Goal: Task Accomplishment & Management: Use online tool/utility

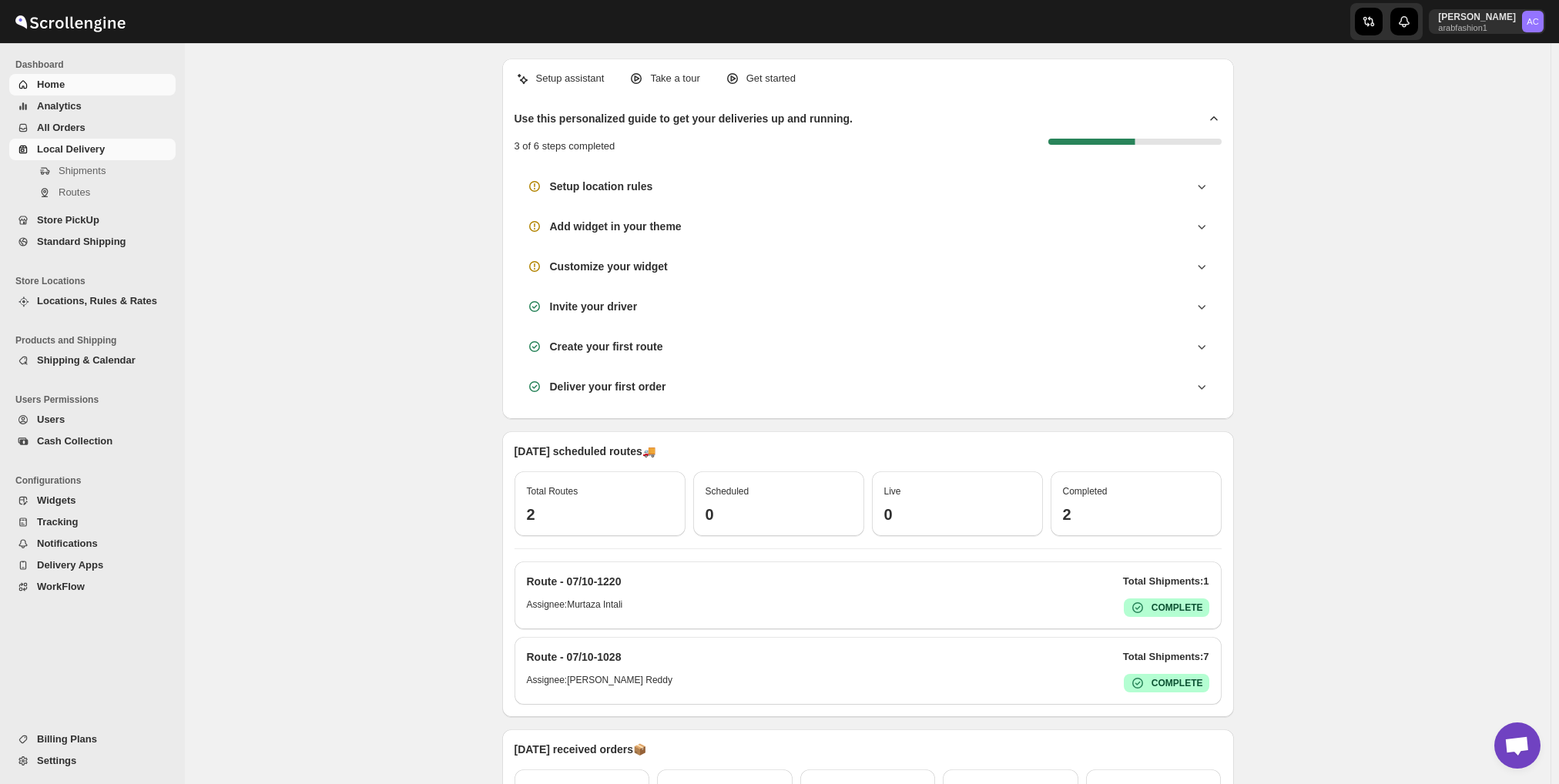
click at [79, 155] on span "Local Delivery" at bounding box center [104, 149] width 135 height 16
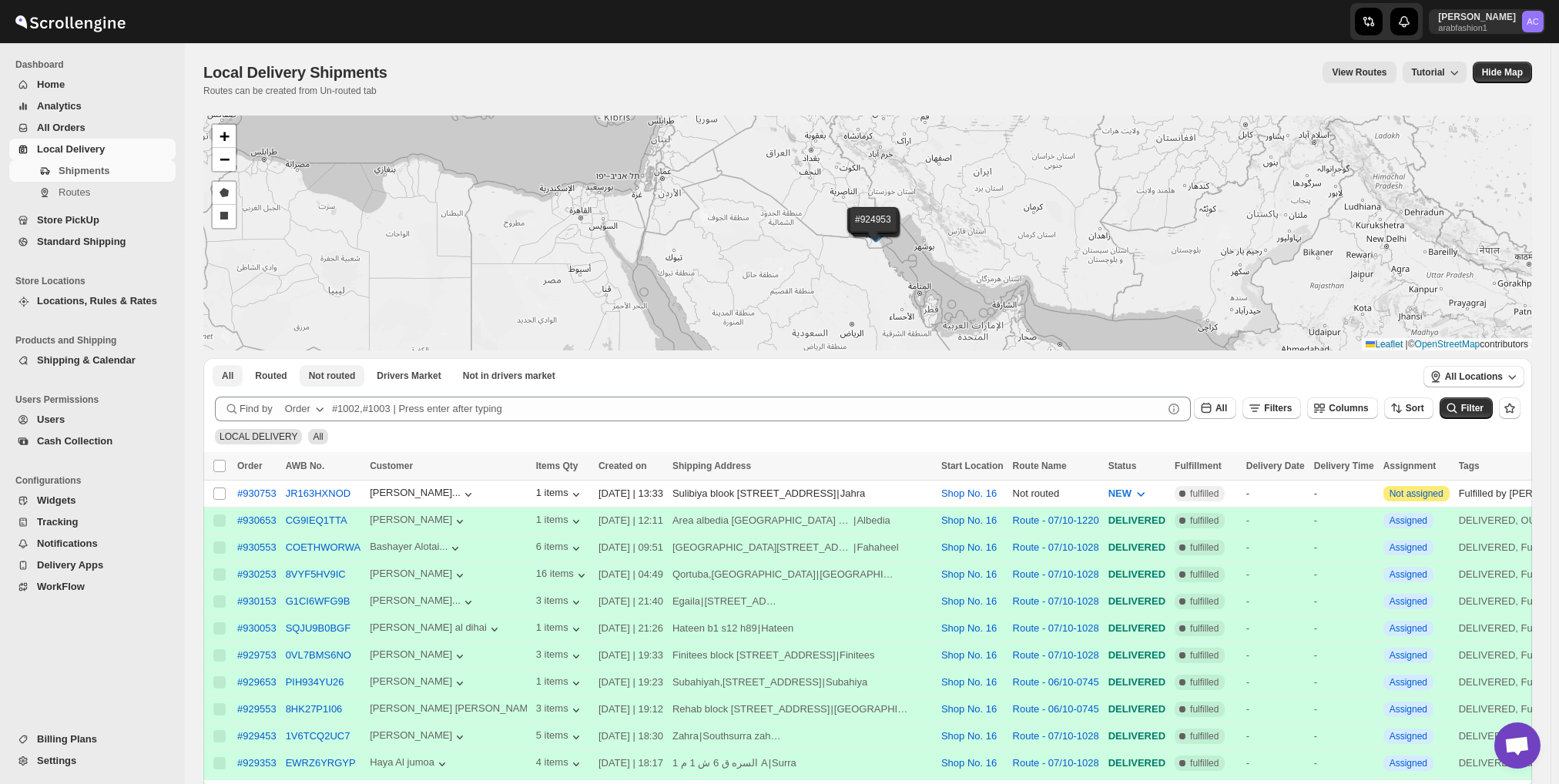
click at [321, 379] on span "Not routed" at bounding box center [333, 375] width 47 height 12
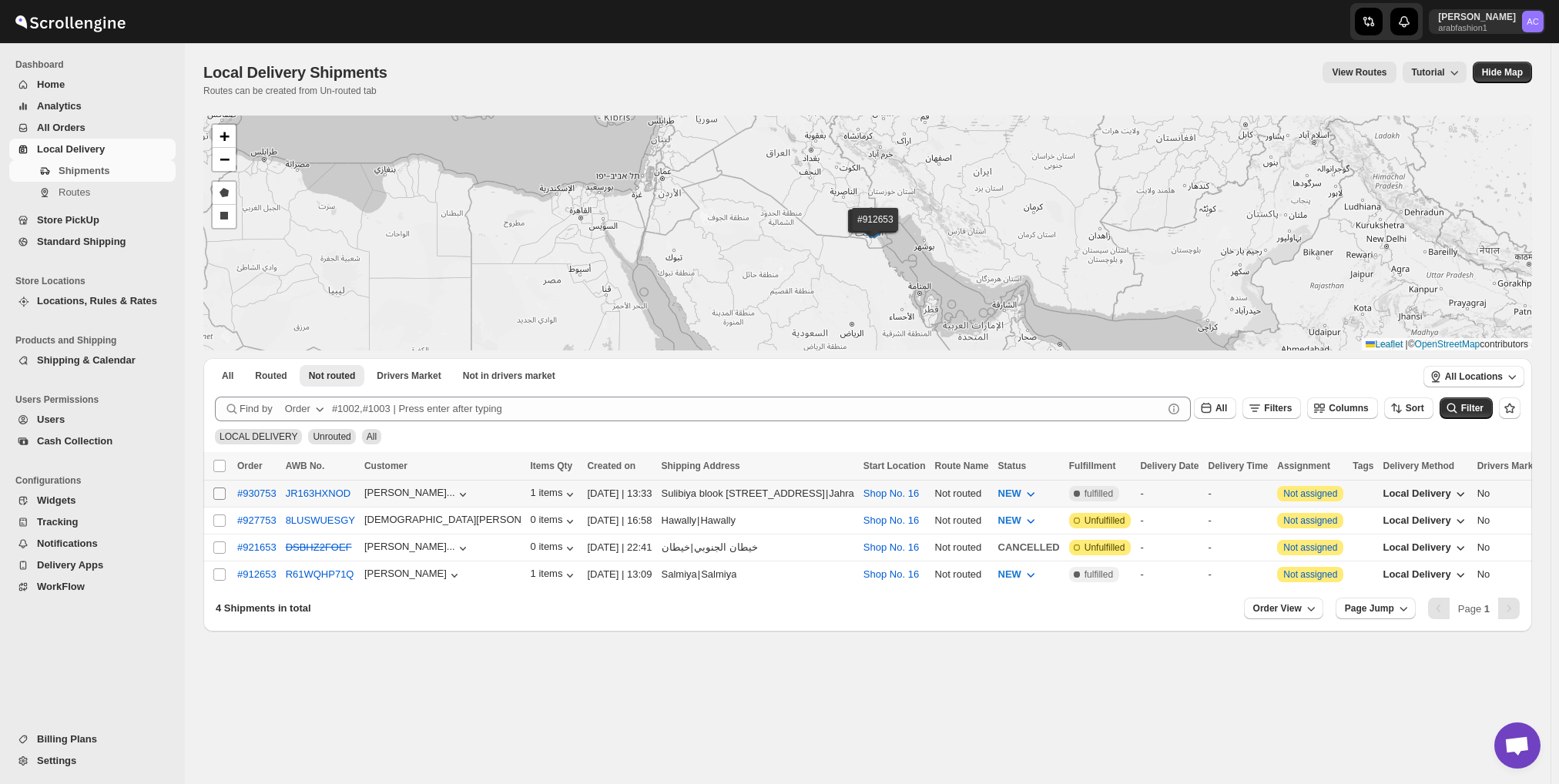
click at [218, 492] on input "Select shipment" at bounding box center [219, 493] width 12 height 12
checkbox input "true"
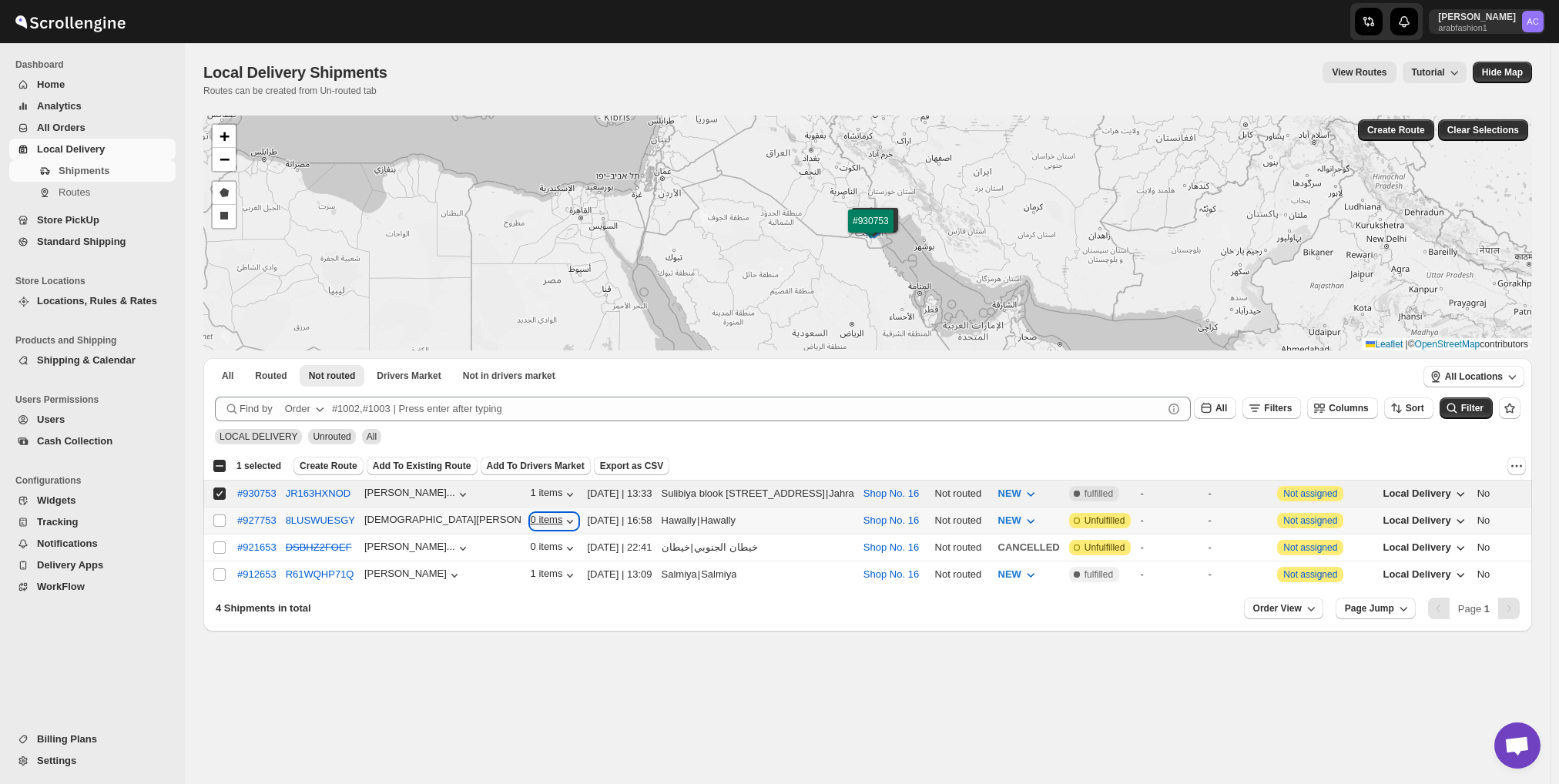
click at [562, 515] on icon "button" at bounding box center [570, 521] width 16 height 16
click at [562, 521] on icon "button" at bounding box center [570, 521] width 16 height 16
click at [562, 515] on icon "button" at bounding box center [570, 521] width 16 height 16
click at [336, 463] on span "Create Route" at bounding box center [328, 466] width 58 height 12
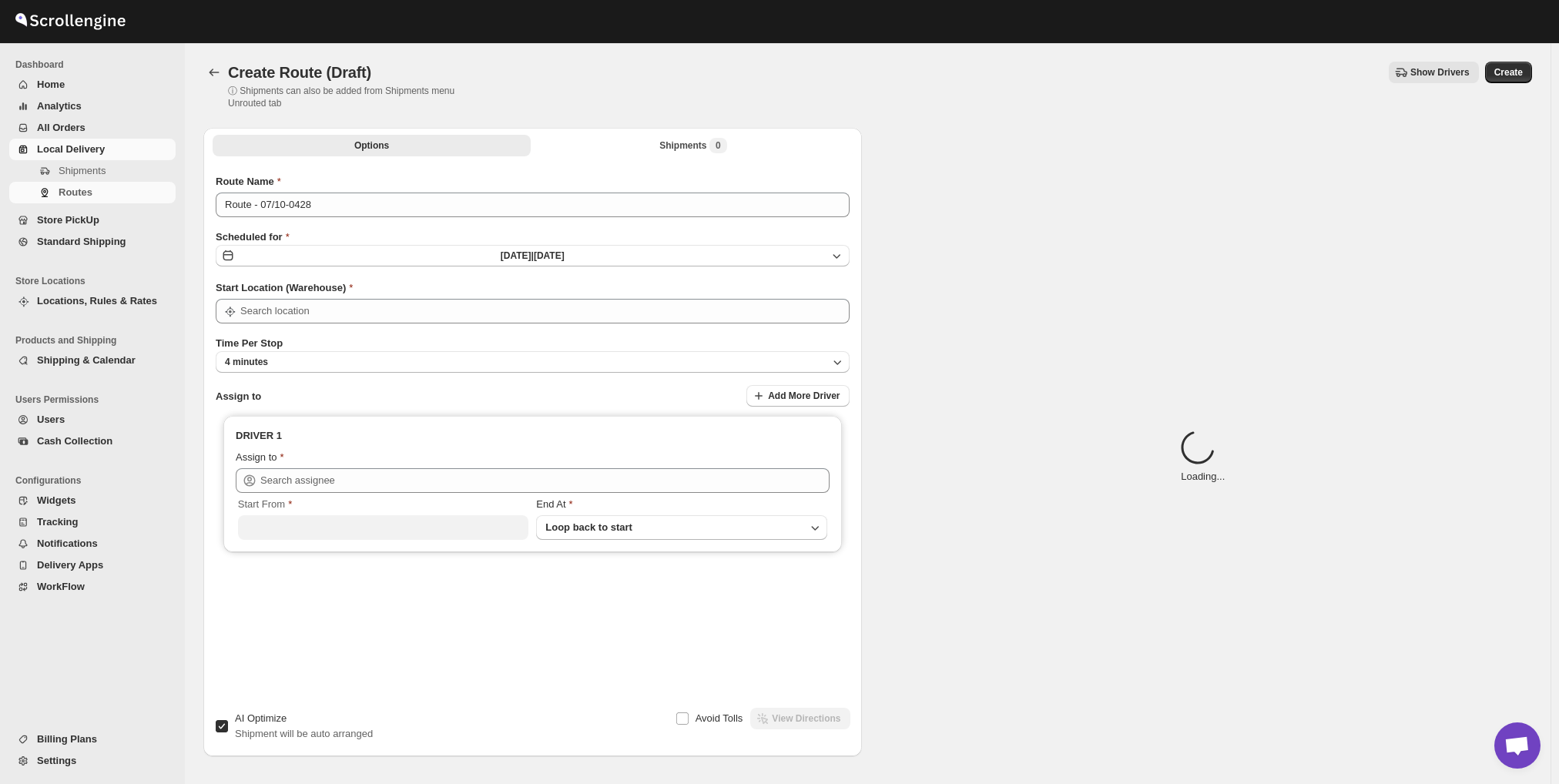
type input "Shop No. 16"
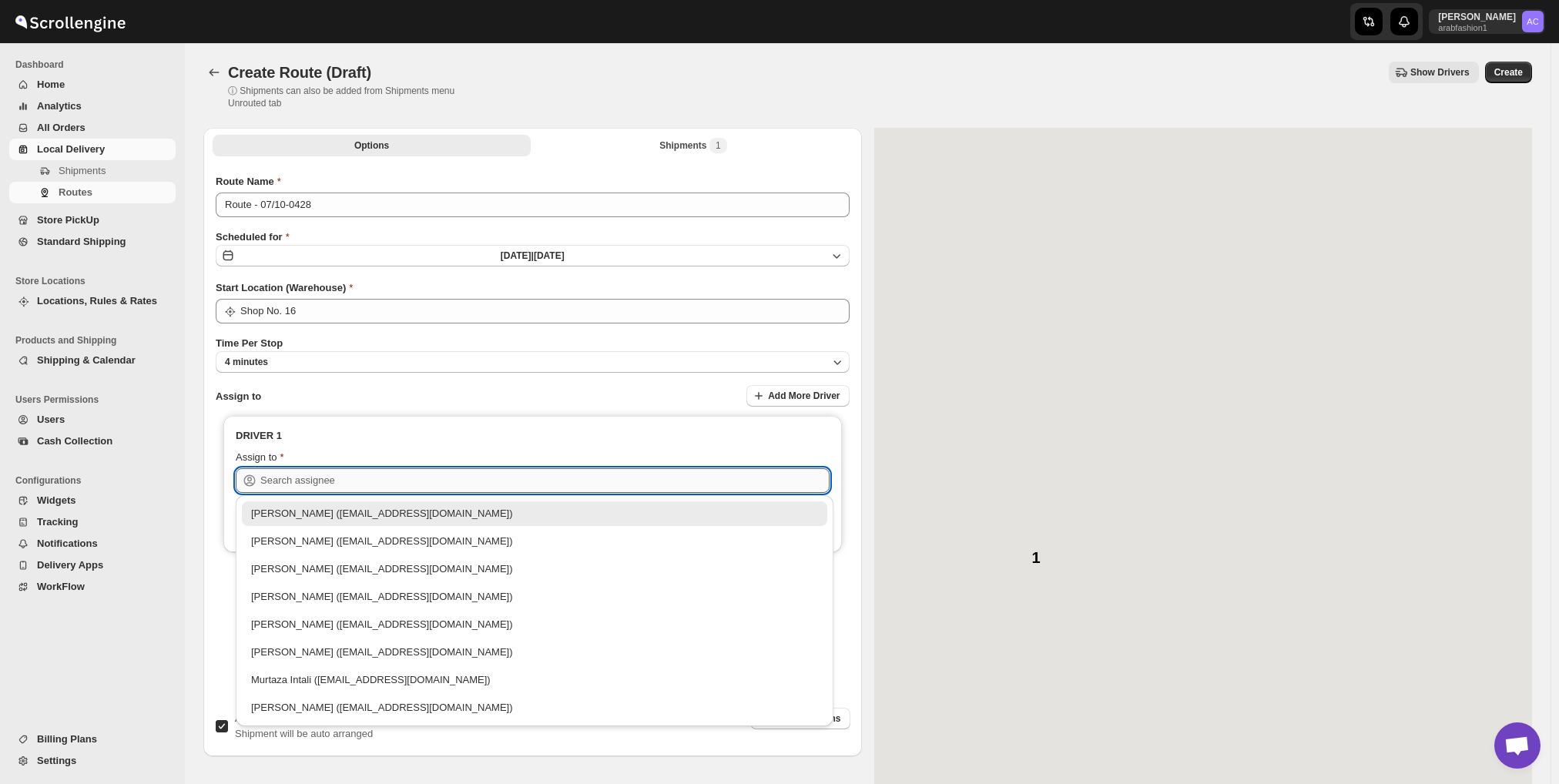
click at [424, 478] on input "text" at bounding box center [545, 480] width 569 height 24
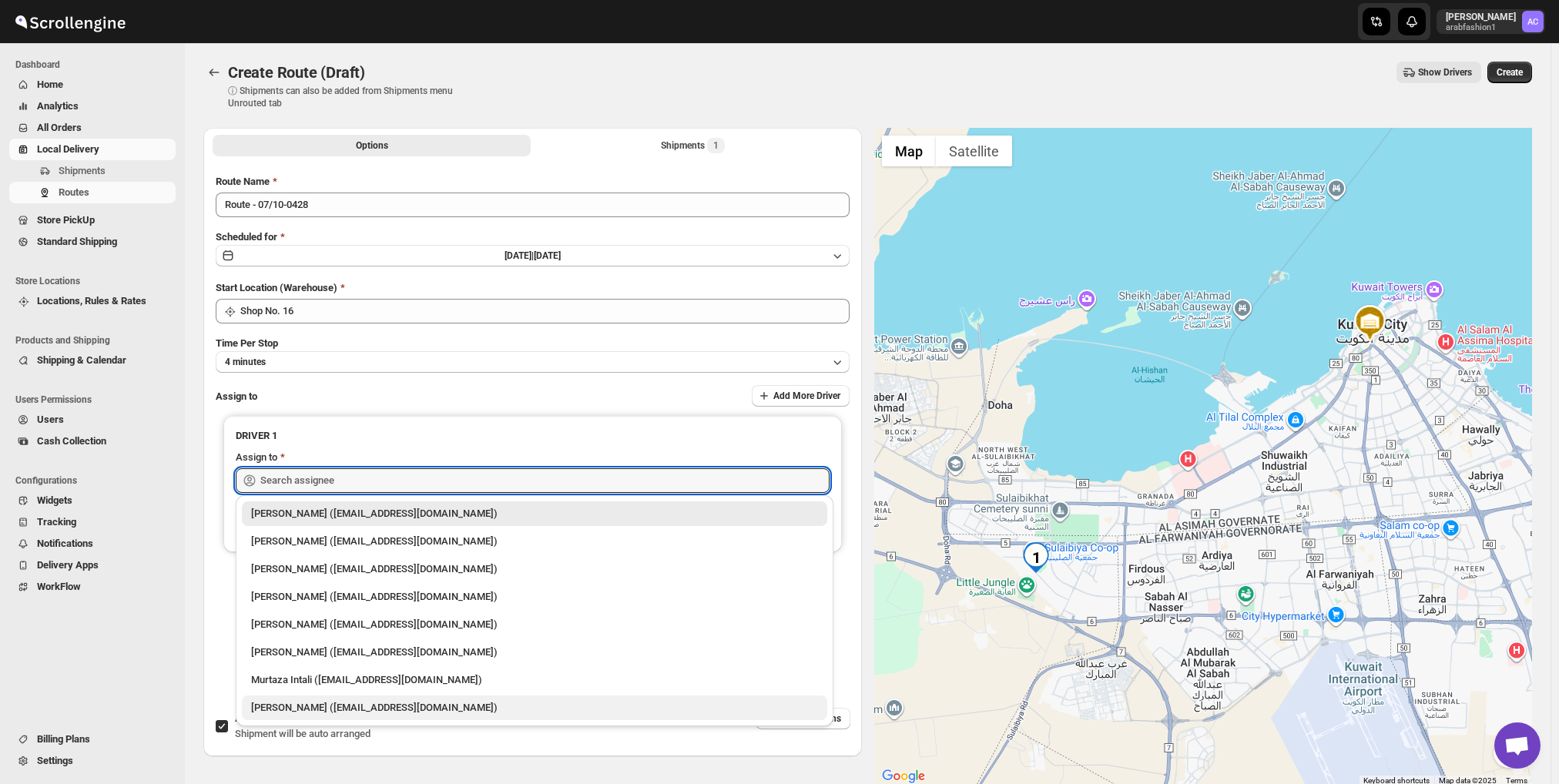
click at [432, 703] on div "[PERSON_NAME] ([EMAIL_ADDRESS][DOMAIN_NAME])" at bounding box center [535, 708] width 567 height 16
type input "[PERSON_NAME] ([EMAIL_ADDRESS][DOMAIN_NAME])"
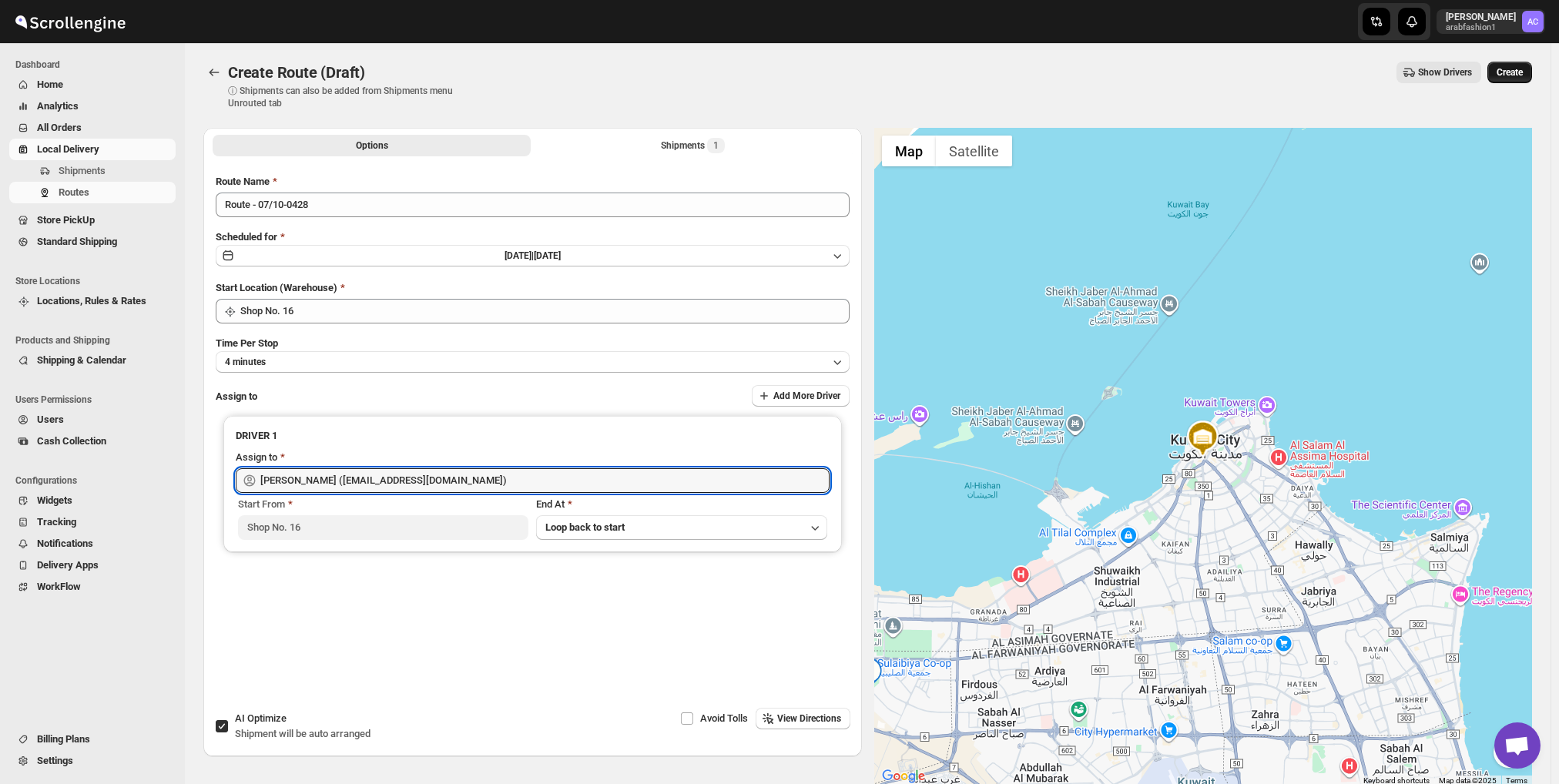
click at [1518, 72] on span "Create" at bounding box center [1510, 72] width 26 height 12
